Goal: Information Seeking & Learning: Check status

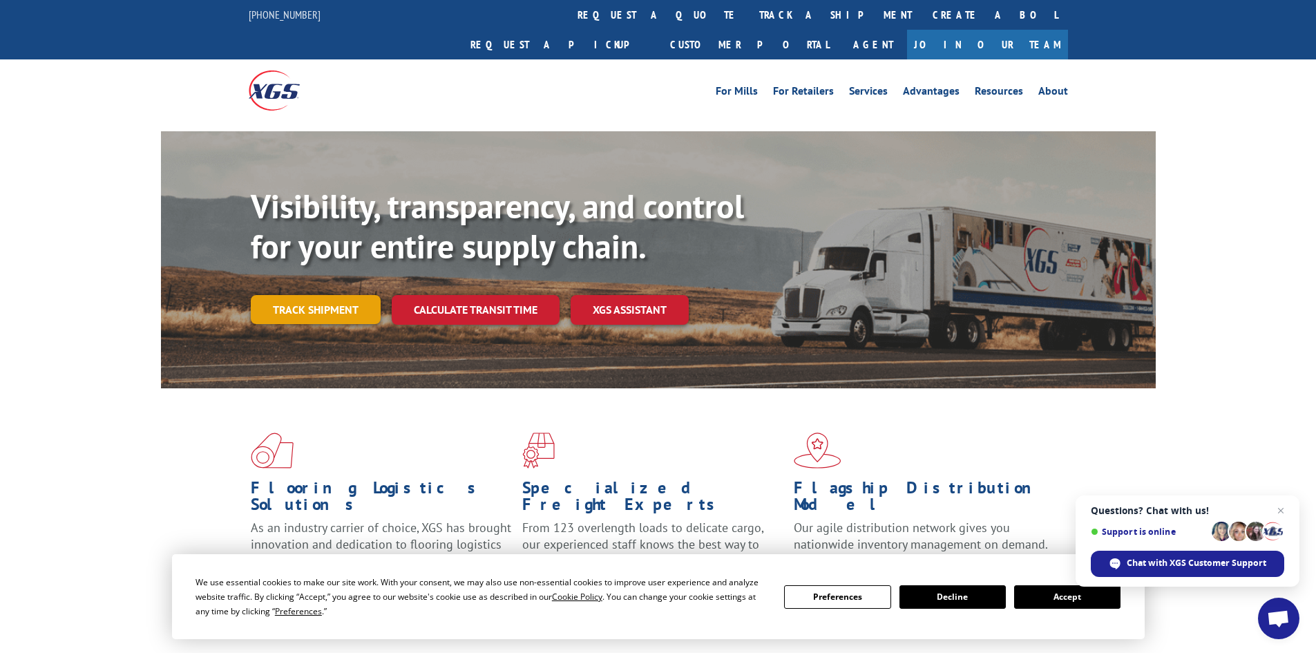
click at [346, 295] on link "Track shipment" at bounding box center [316, 309] width 130 height 29
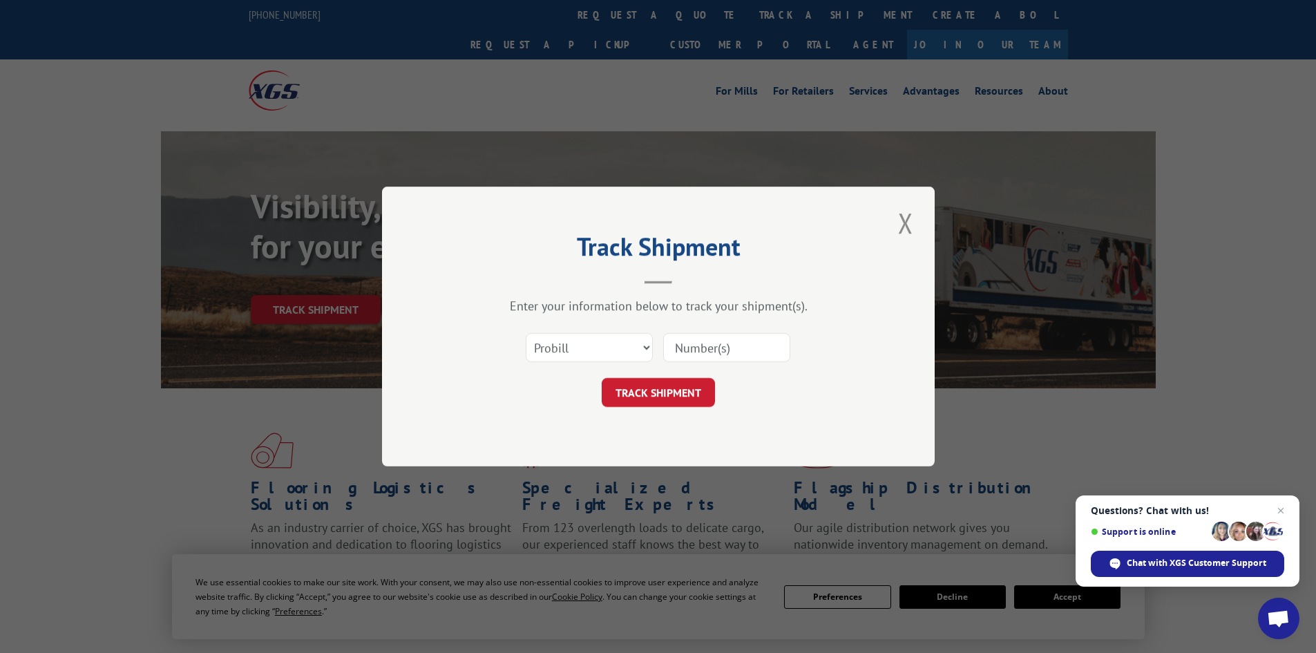
click at [721, 353] on input at bounding box center [726, 347] width 127 height 29
paste input "5063896"
type input "5063896"
click at [688, 395] on button "TRACK SHIPMENT" at bounding box center [658, 392] width 113 height 29
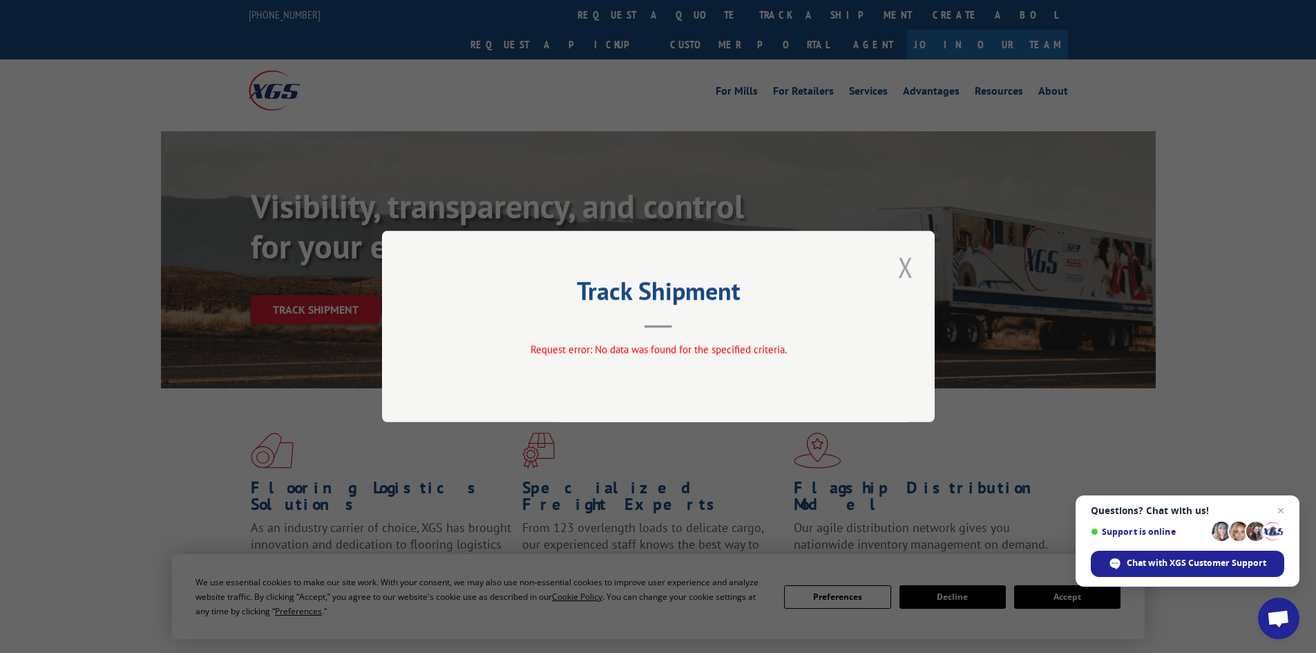
click at [905, 265] on button "Close modal" at bounding box center [905, 267] width 23 height 38
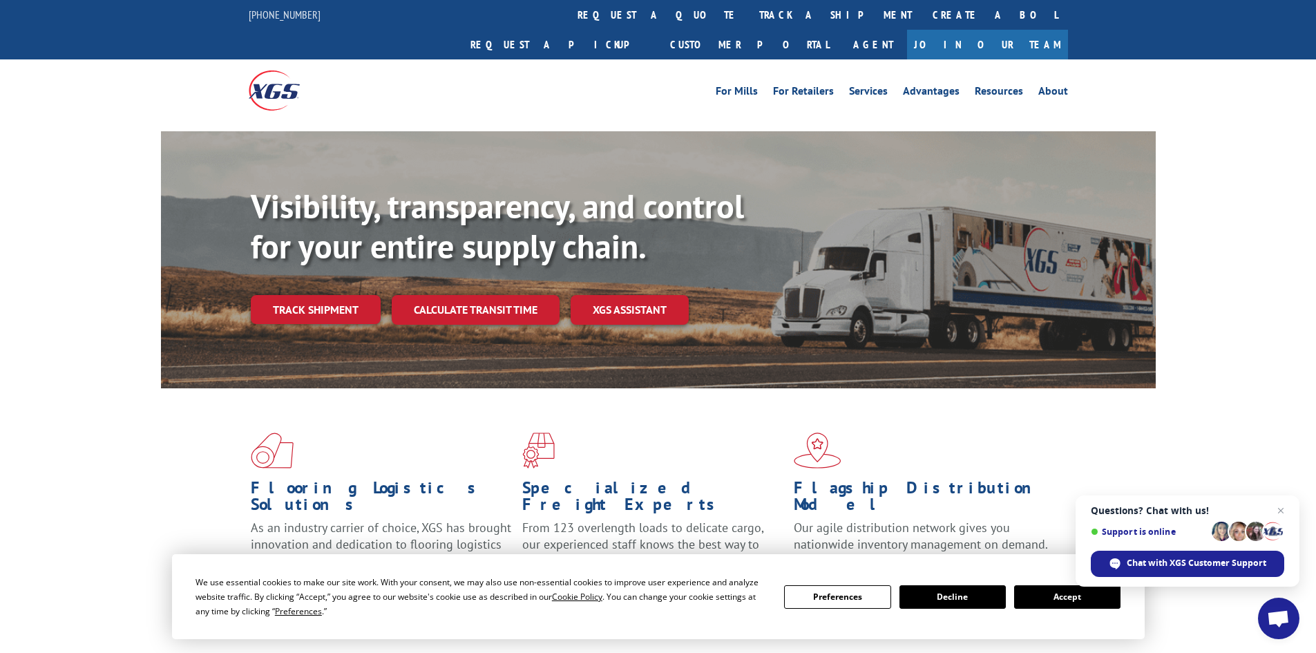
click at [332, 296] on div "Visibility, transparency, and control for your entire supply chain. Track shipm…" at bounding box center [703, 283] width 905 height 193
click at [332, 295] on link "Track shipment" at bounding box center [316, 309] width 130 height 29
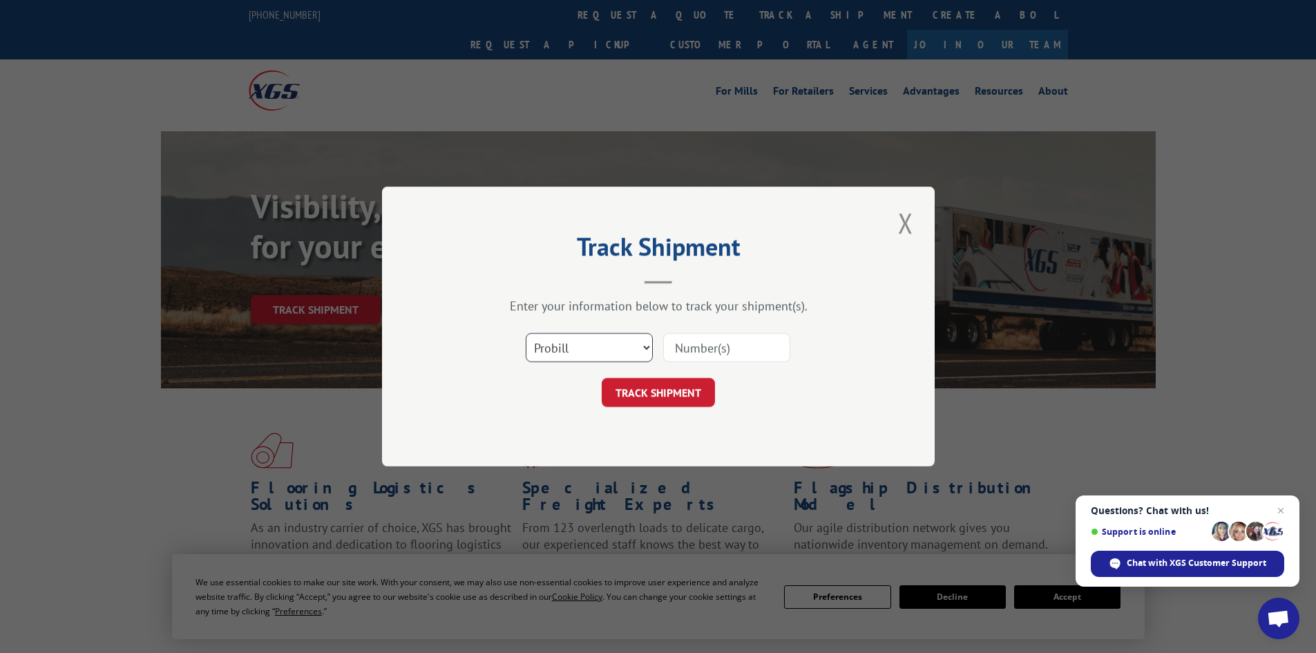
click at [603, 345] on select "Select category... Probill BOL PO" at bounding box center [589, 347] width 127 height 29
select select "bol"
click at [526, 333] on select "Select category... Probill BOL PO" at bounding box center [589, 347] width 127 height 29
click at [697, 342] on input at bounding box center [726, 347] width 127 height 29
paste input "5063896"
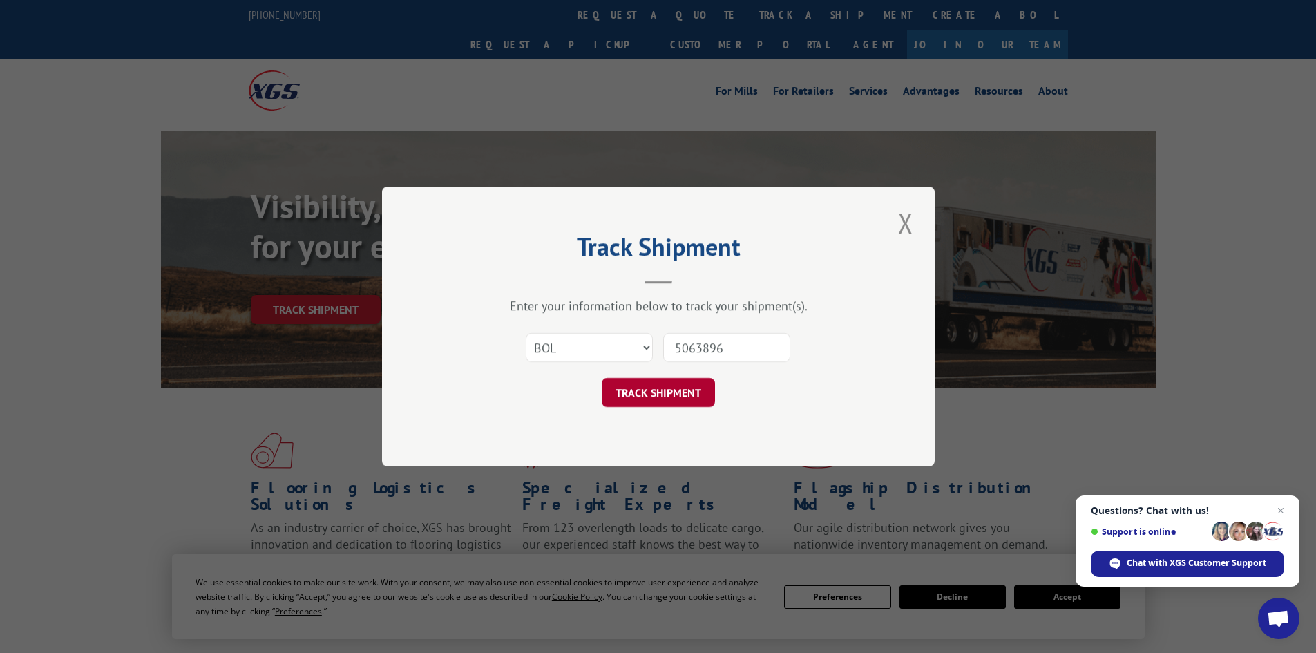
type input "5063896"
click at [693, 392] on button "TRACK SHIPMENT" at bounding box center [658, 392] width 113 height 29
